Goal: Download file/media

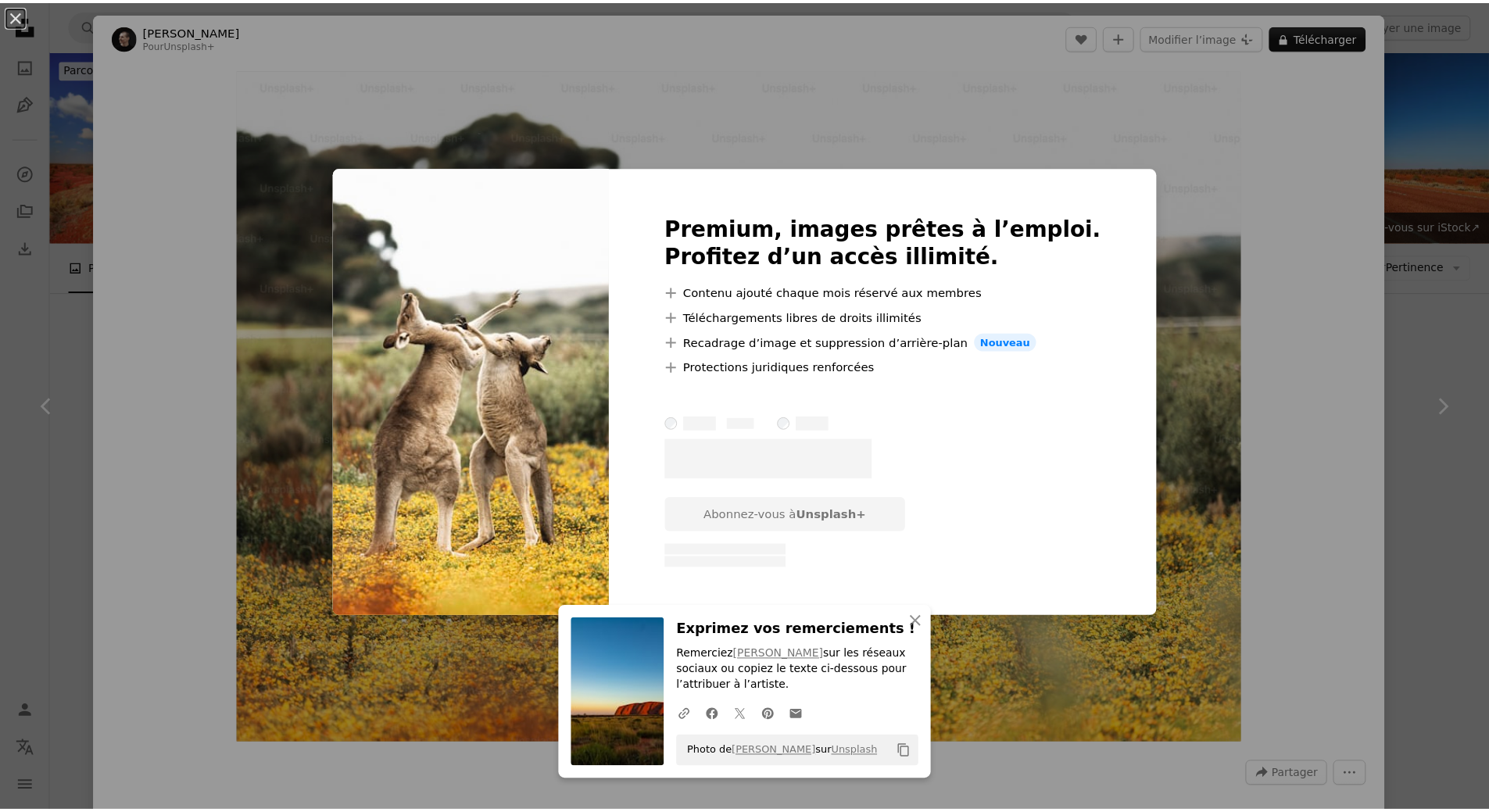
scroll to position [1016, 0]
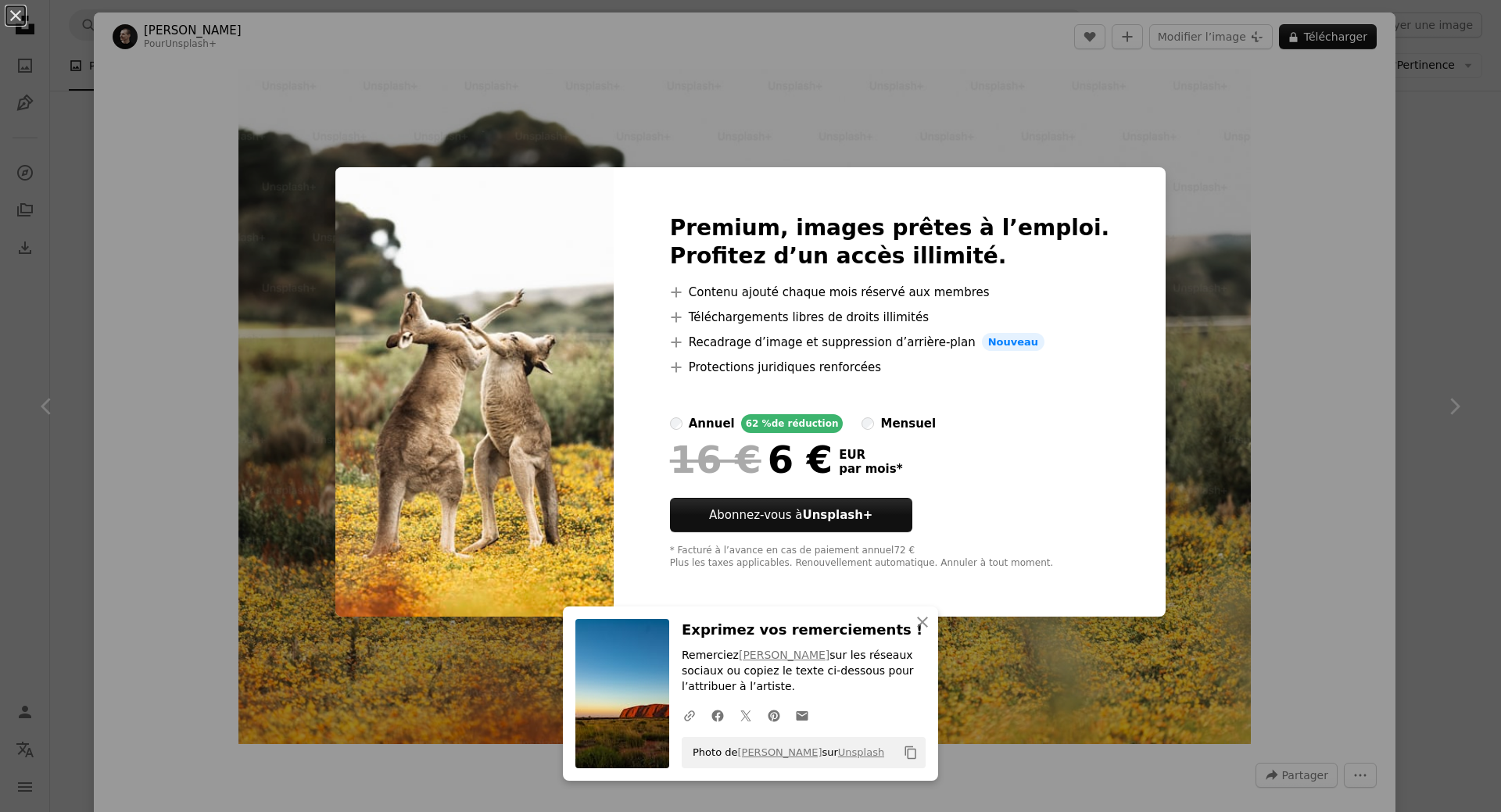
click at [1290, 149] on div "An X shape An X shape Fermer Exprimez vos remerciements ! Remerciez [PERSON_NAM…" at bounding box center [750, 406] width 1501 height 812
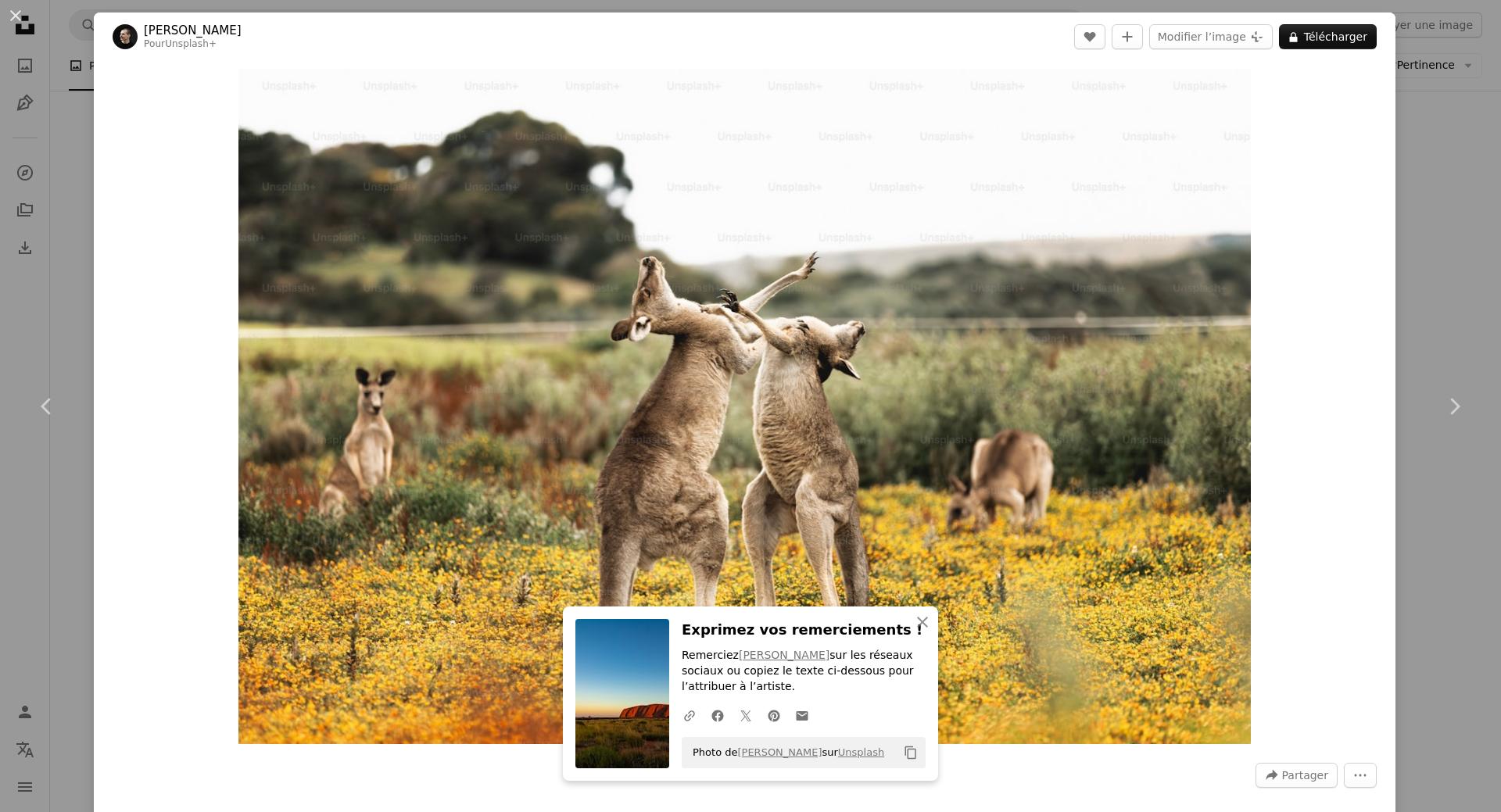
click at [1432, 190] on div "An X shape Chevron left Chevron right An X shape Fermer Exprimez vos remercieme…" at bounding box center [750, 406] width 1501 height 812
